Goal: Complete application form

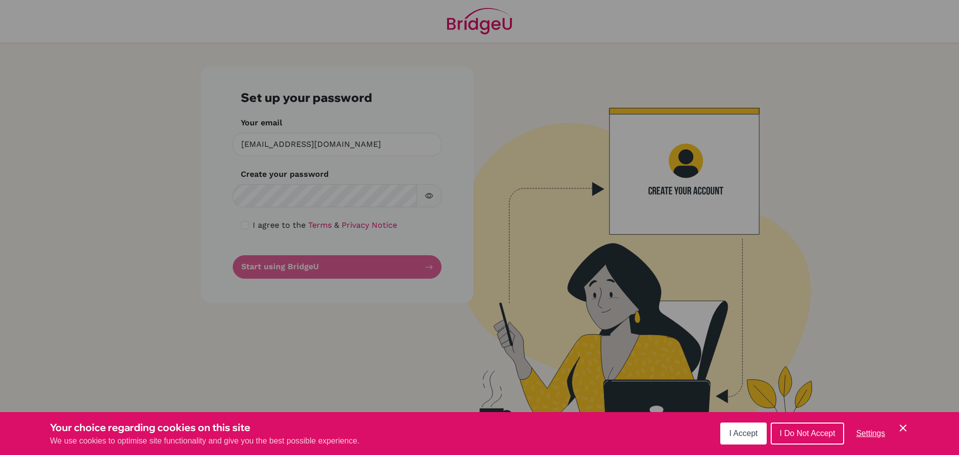
click at [747, 435] on span "I Accept" at bounding box center [744, 433] width 28 height 8
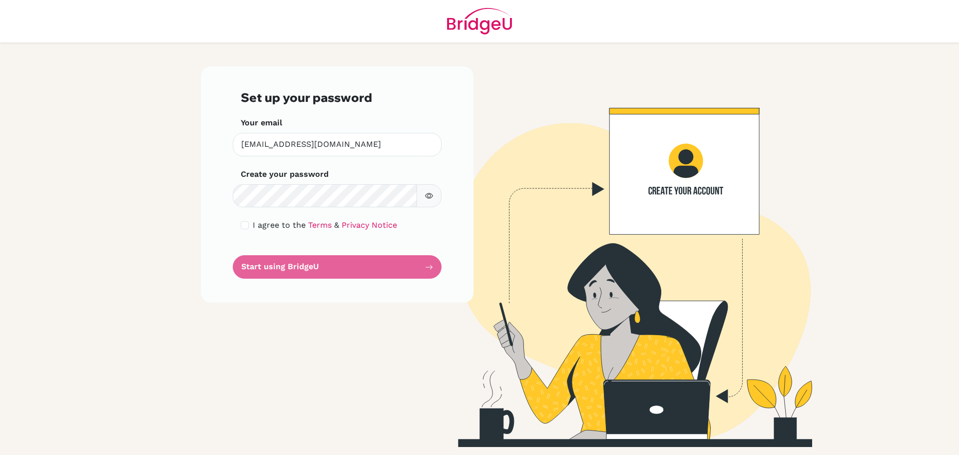
click at [268, 225] on span "I agree to the" at bounding box center [279, 224] width 53 height 9
click at [253, 225] on span "I agree to the" at bounding box center [279, 224] width 53 height 9
click at [240, 224] on div "Set up your password Your email ohw@stpaulsschool.org.uk Invalid email Create y…" at bounding box center [337, 184] width 273 height 236
click at [243, 224] on input "checkbox" at bounding box center [245, 225] width 8 height 8
checkbox input "true"
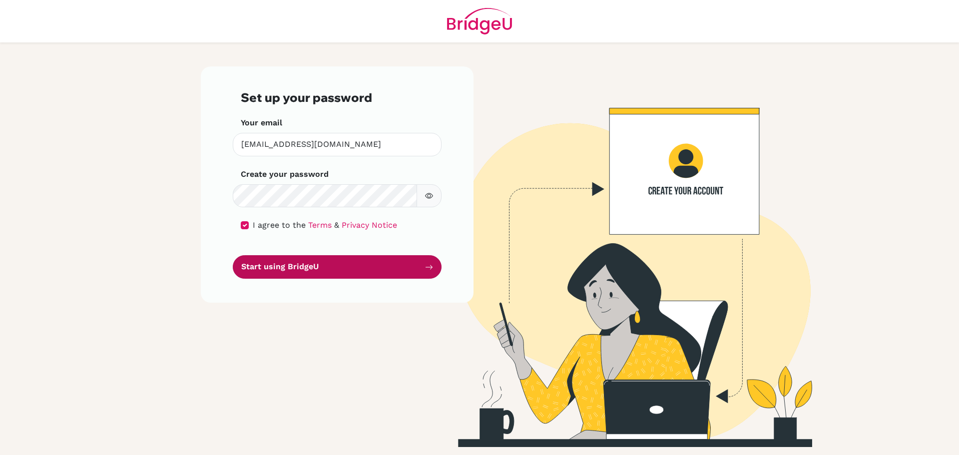
click at [339, 267] on button "Start using BridgeU" at bounding box center [337, 266] width 209 height 23
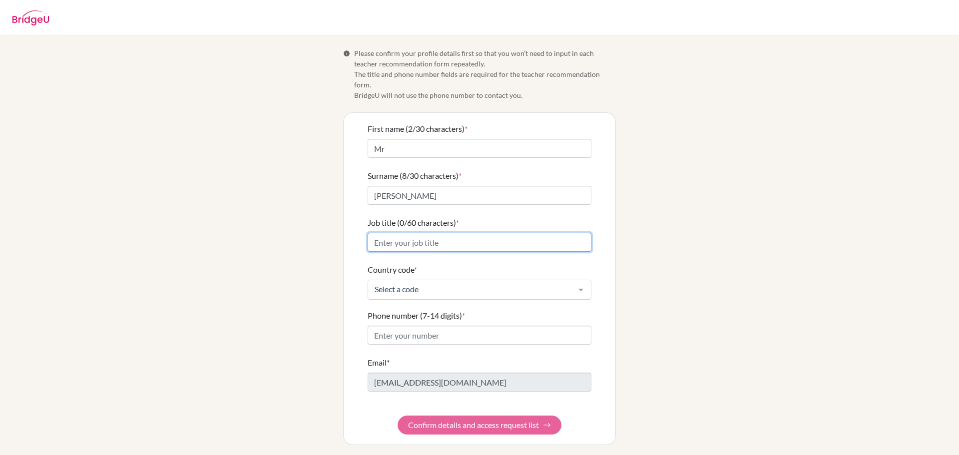
click at [440, 233] on input "Job title (0/60 characters) *" at bounding box center [480, 242] width 224 height 19
type input "Head of History and Politics"
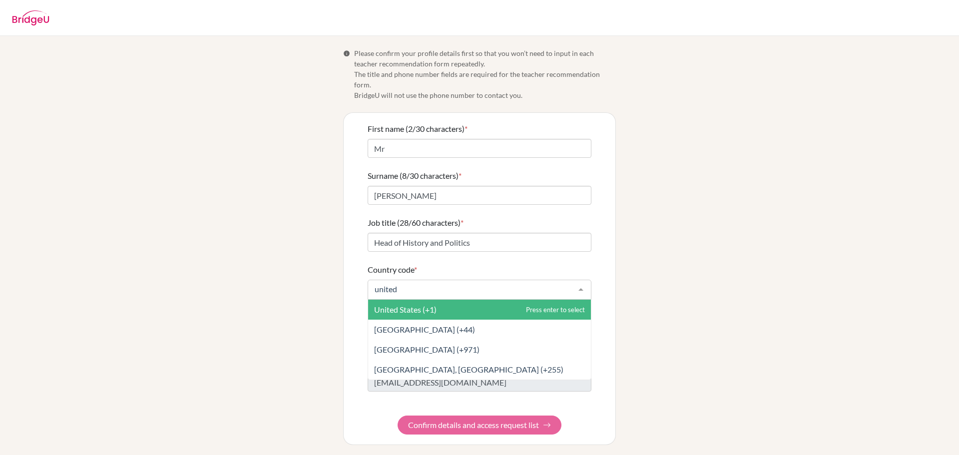
type input "united k"
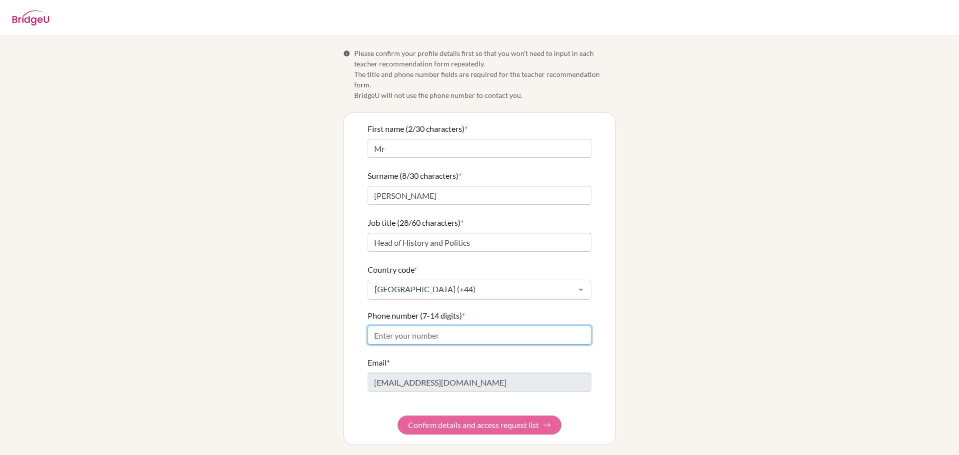
click at [448, 328] on input "Phone number (7-14 digits) *" at bounding box center [480, 335] width 224 height 19
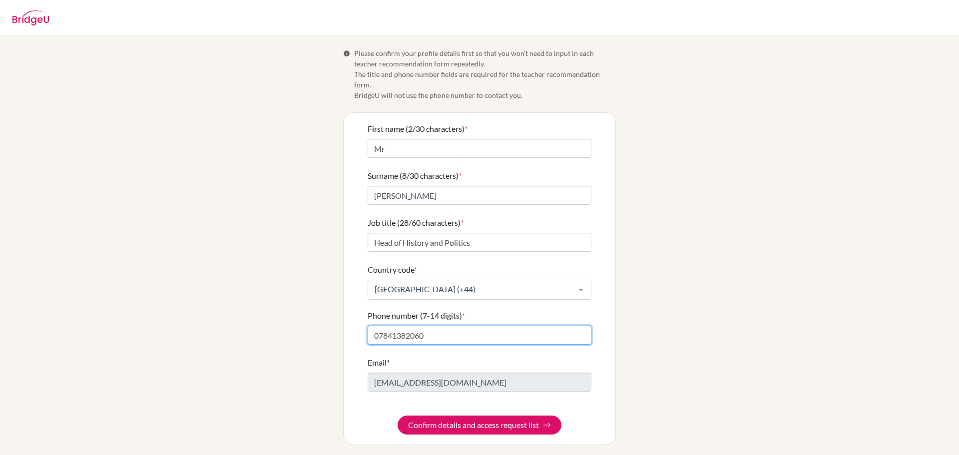
type input "07841382060"
click at [740, 305] on div "Info Please confirm your profile details first so that you won’t need to input …" at bounding box center [480, 246] width 570 height 397
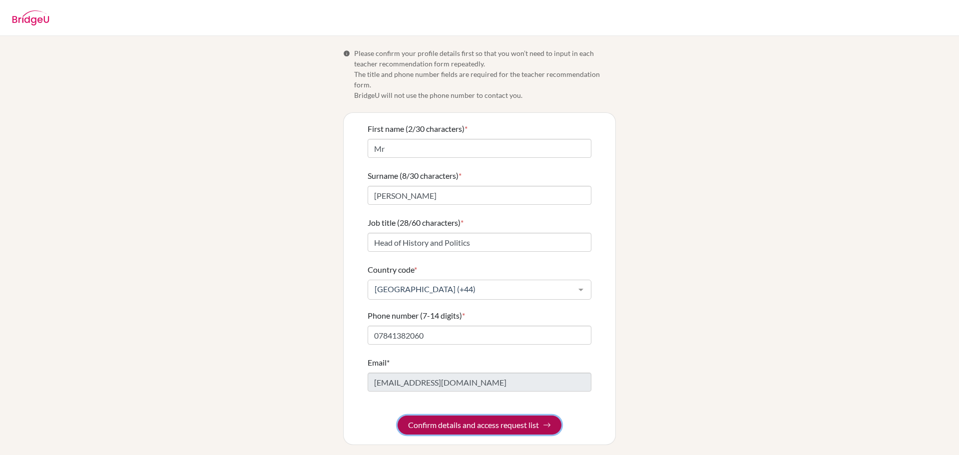
click at [444, 416] on button "Confirm details and access request list" at bounding box center [480, 425] width 164 height 19
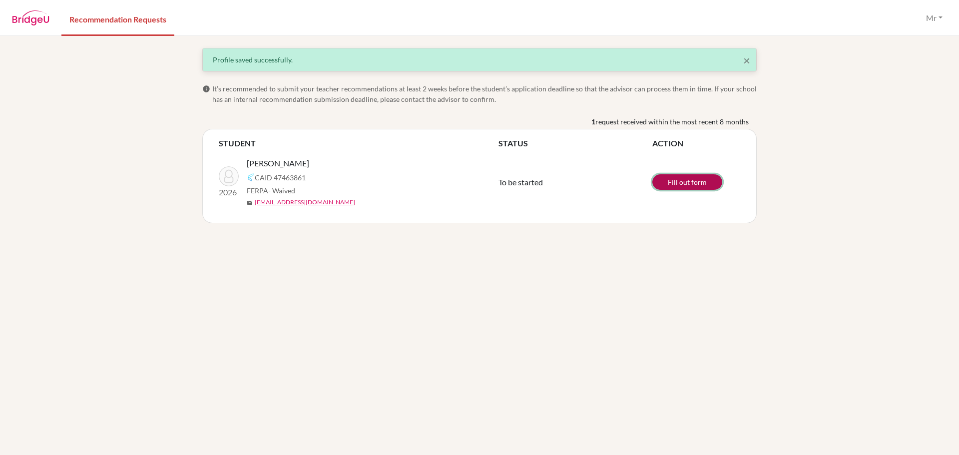
click at [668, 181] on link "Fill out form" at bounding box center [688, 181] width 70 height 15
